Goal: Task Accomplishment & Management: Use online tool/utility

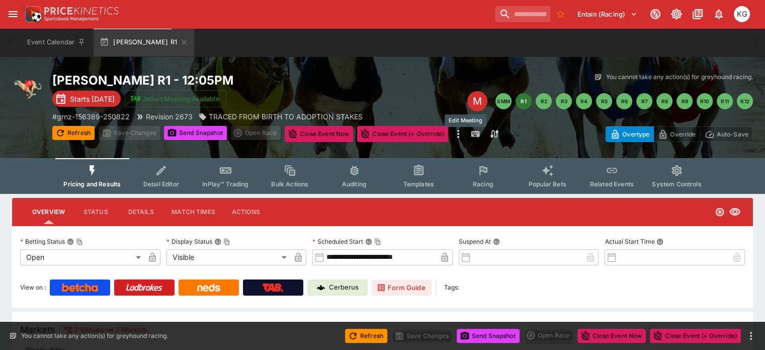
click at [467, 99] on div "M" at bounding box center [477, 101] width 20 height 20
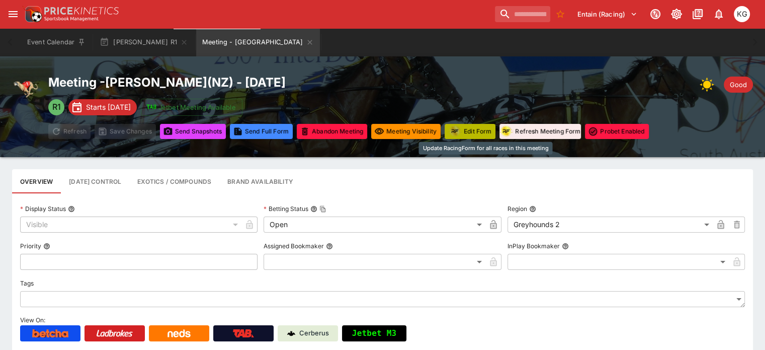
click at [485, 128] on button "Edit Form" at bounding box center [470, 131] width 51 height 15
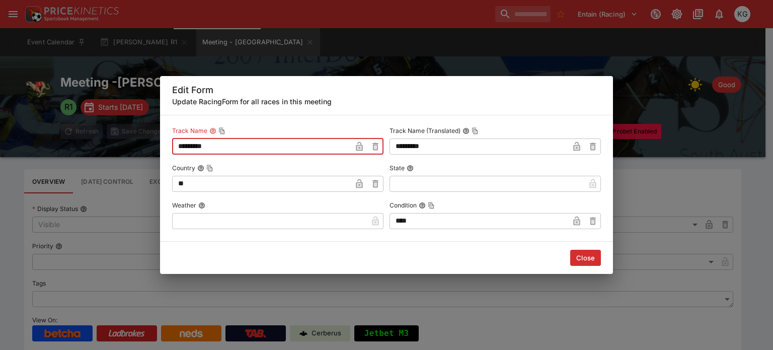
click at [225, 147] on input "*********" at bounding box center [261, 146] width 179 height 16
type input "**********"
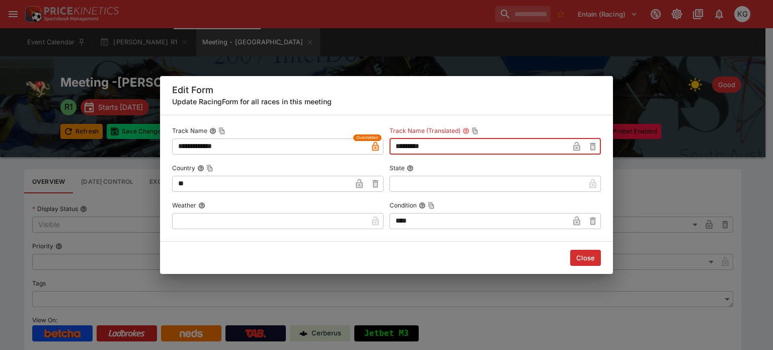
click at [447, 141] on input "*********" at bounding box center [478, 146] width 179 height 16
type input "**********"
click at [585, 257] on button "Close" at bounding box center [585, 258] width 31 height 16
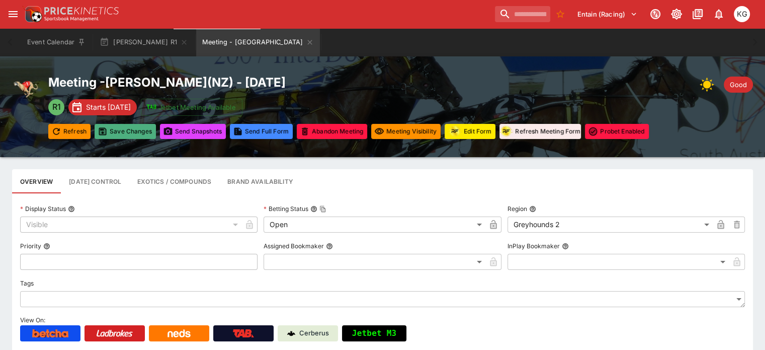
click at [149, 133] on button "Save Changes" at bounding box center [125, 131] width 61 height 15
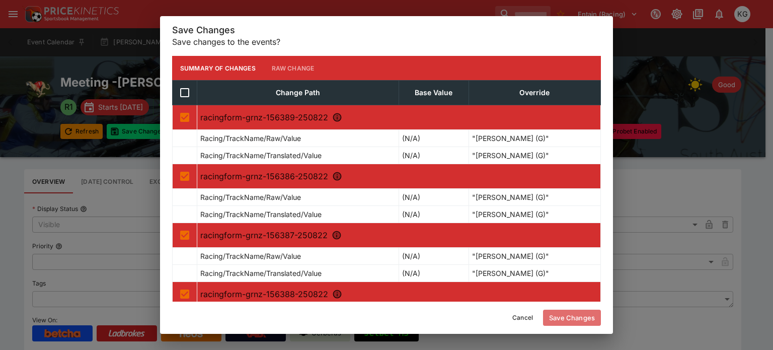
click at [570, 316] on button "Save Changes" at bounding box center [572, 317] width 58 height 16
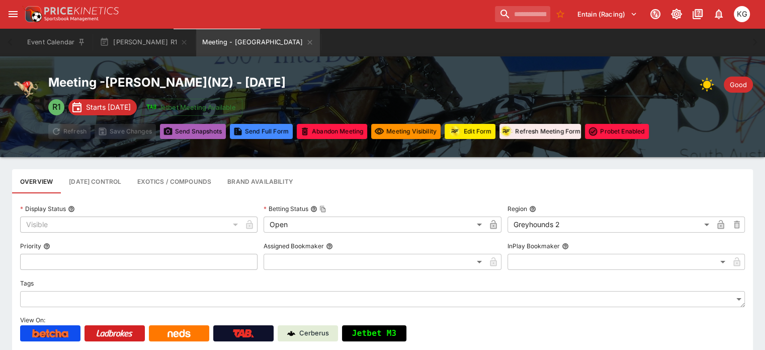
click at [217, 128] on button "Send Snapshot s" at bounding box center [193, 131] width 66 height 15
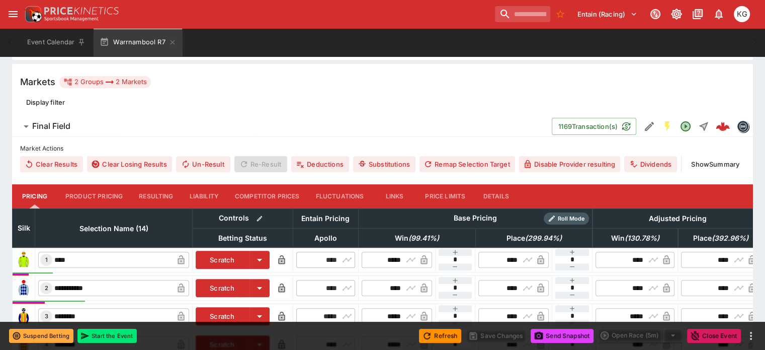
scroll to position [47, 0]
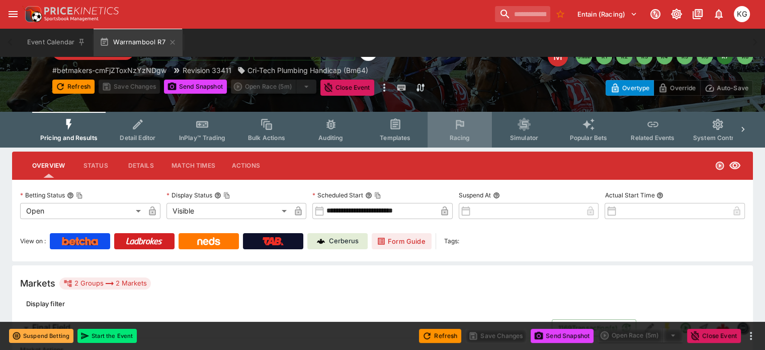
click at [470, 137] on span "Racing" at bounding box center [459, 138] width 21 height 8
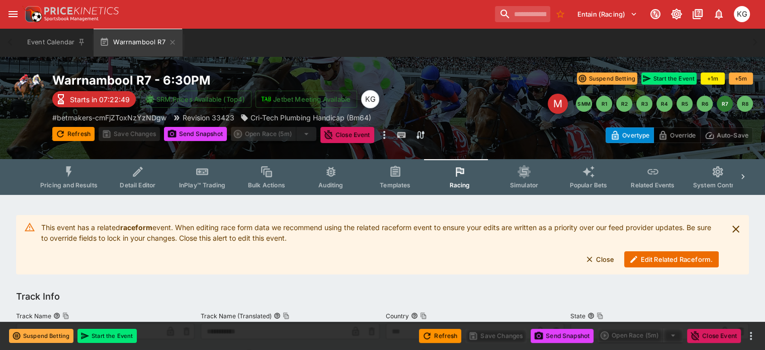
click at [645, 258] on button "Edit Related Raceform." at bounding box center [671, 259] width 95 height 16
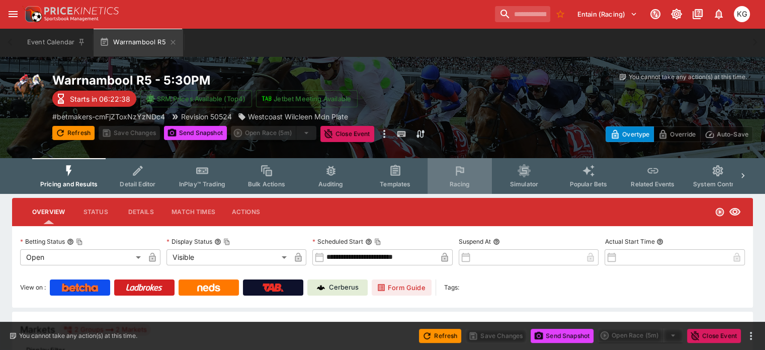
click at [469, 184] on span "Racing" at bounding box center [459, 184] width 21 height 8
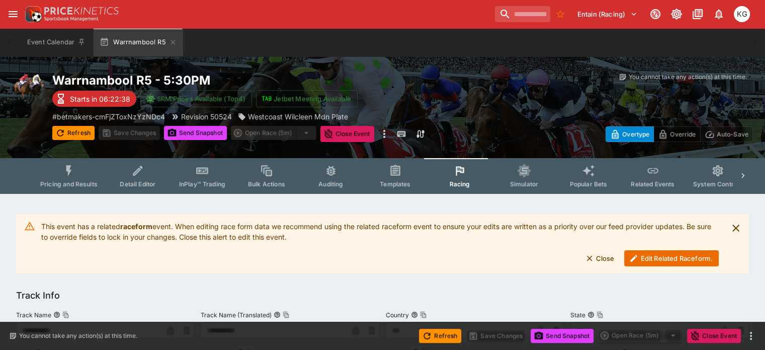
scroll to position [50, 0]
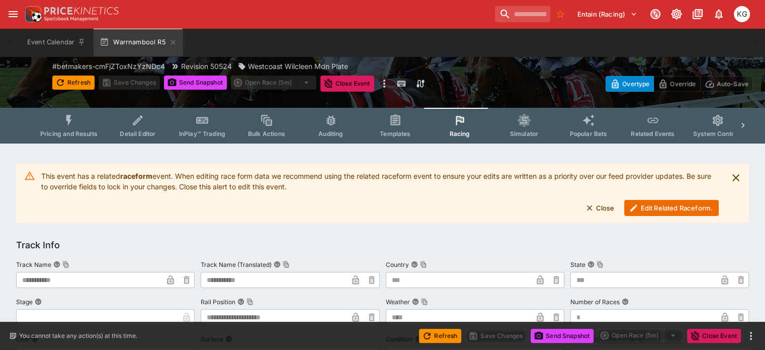
click at [646, 203] on button "Edit Related Raceform." at bounding box center [671, 208] width 95 height 16
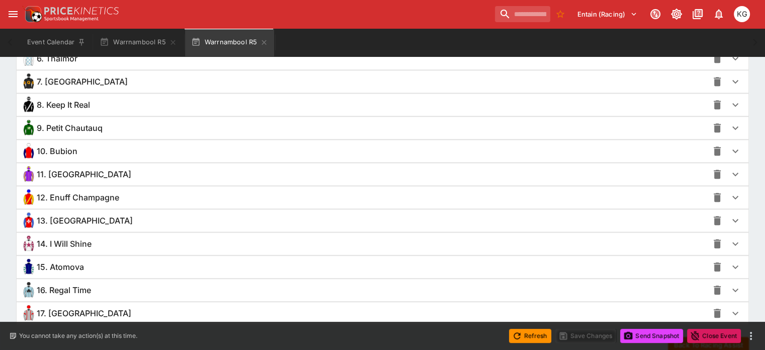
scroll to position [895, 0]
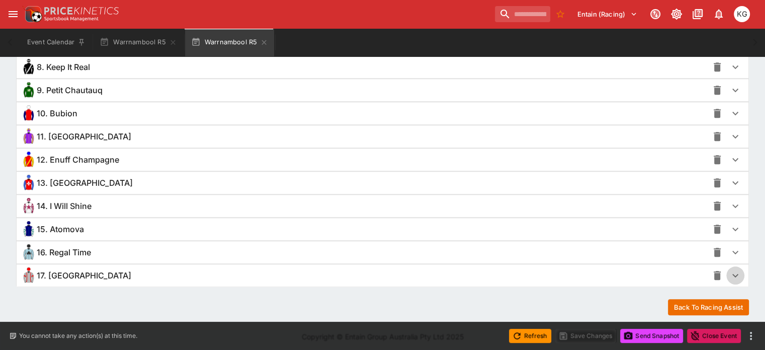
click at [729, 270] on icon "button" at bounding box center [735, 275] width 12 height 12
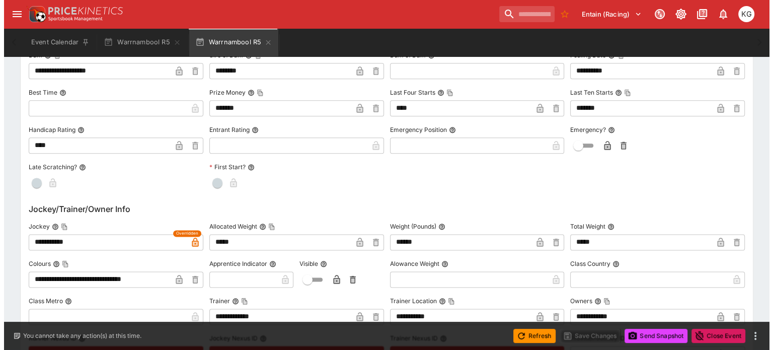
scroll to position [1297, 0]
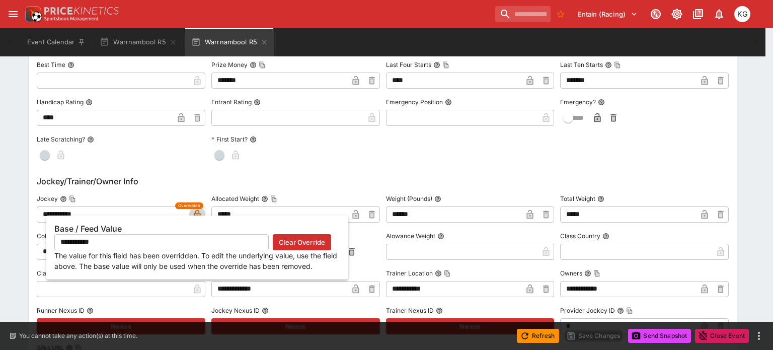
click at [198, 213] on icon "button" at bounding box center [197, 215] width 5 height 4
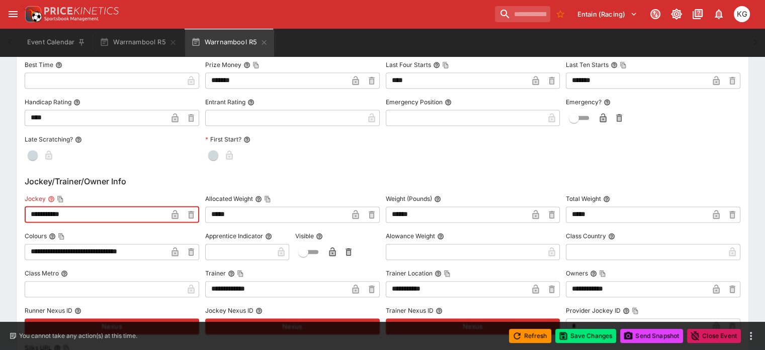
drag, startPoint x: 106, startPoint y: 212, endPoint x: 18, endPoint y: 204, distance: 88.4
paste input "*"
type input "**********"
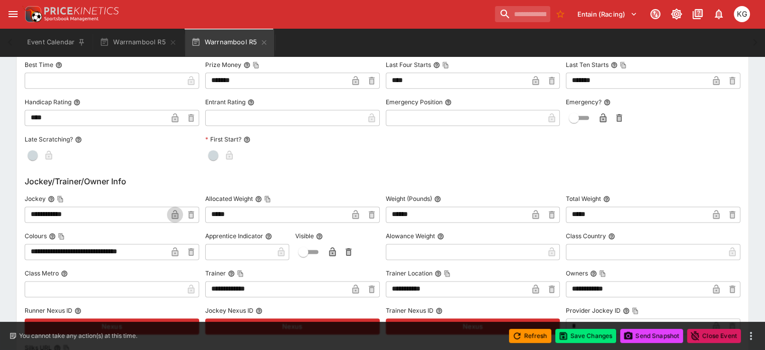
click at [178, 210] on icon "button" at bounding box center [175, 214] width 7 height 9
click at [581, 339] on button "Save Changes" at bounding box center [585, 335] width 61 height 14
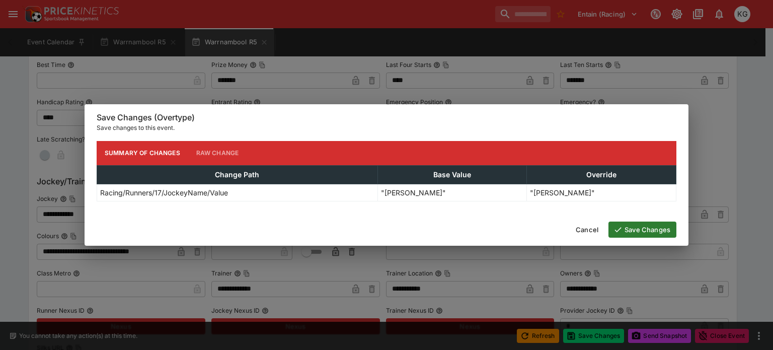
click at [644, 230] on button "Save Changes" at bounding box center [642, 229] width 68 height 16
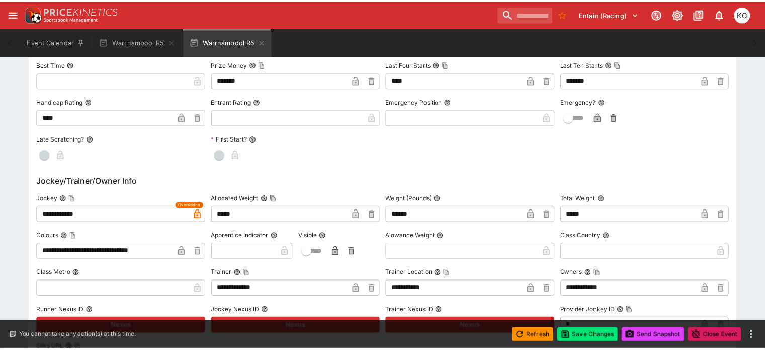
scroll to position [0, 0]
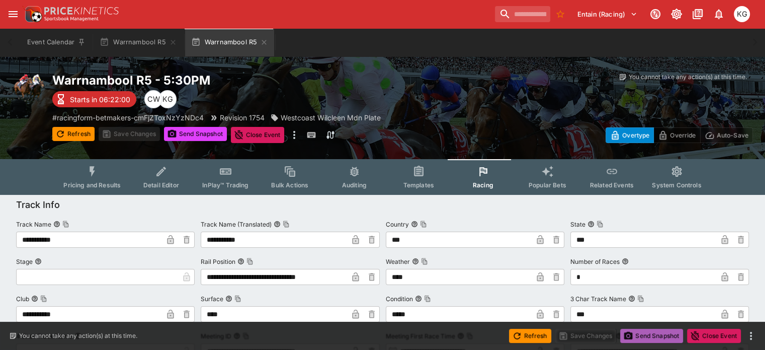
click at [650, 335] on button "Send Snapshot" at bounding box center [651, 335] width 63 height 14
